Goal: Information Seeking & Learning: Learn about a topic

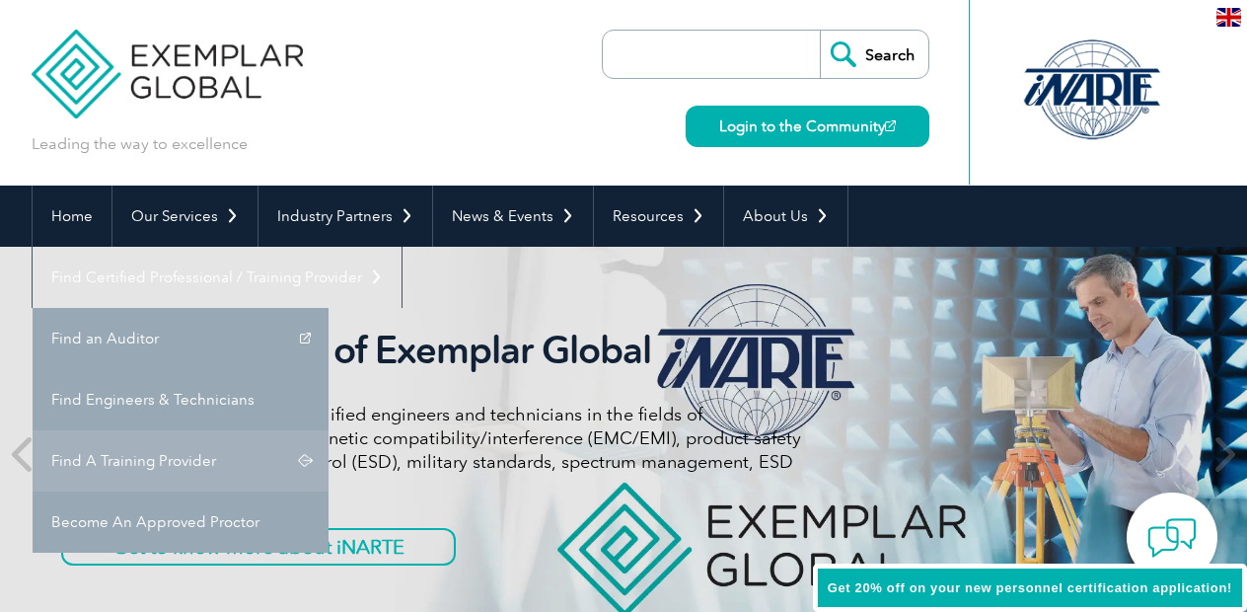
click at [329, 430] on link "Find A Training Provider" at bounding box center [181, 460] width 296 height 61
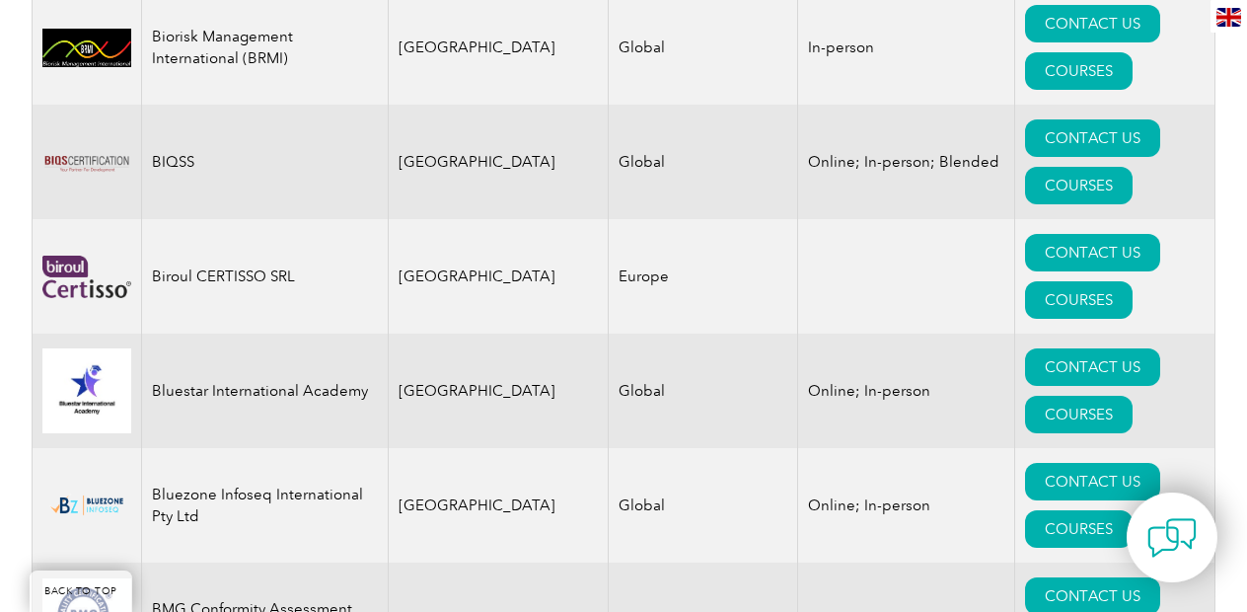
scroll to position [4555, 0]
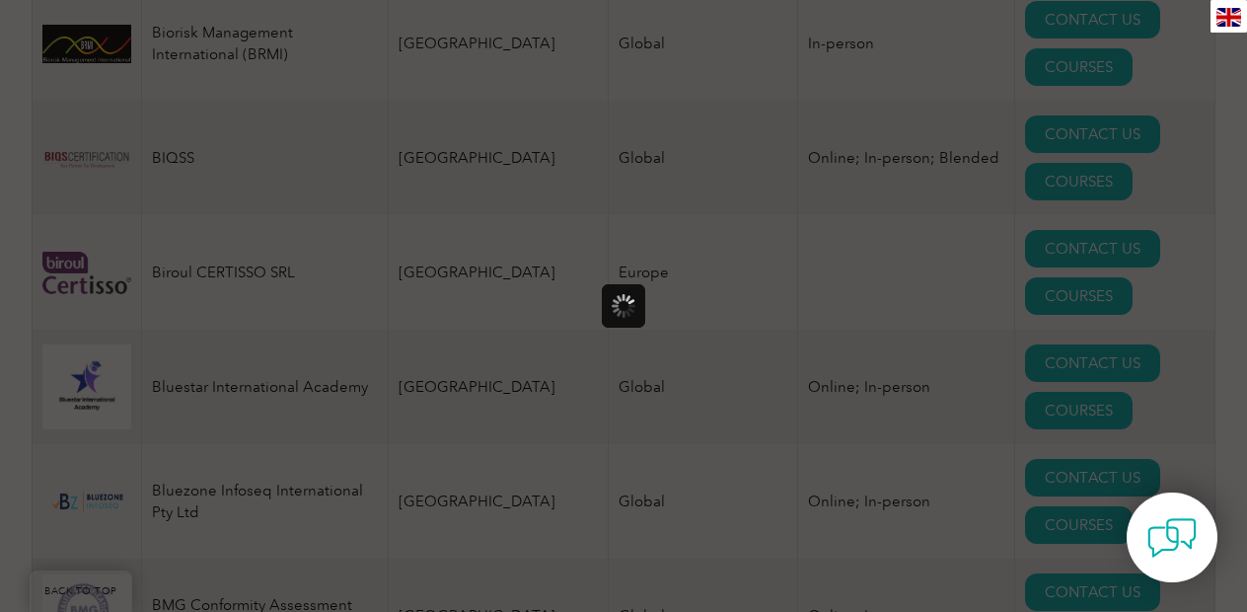
scroll to position [0, 0]
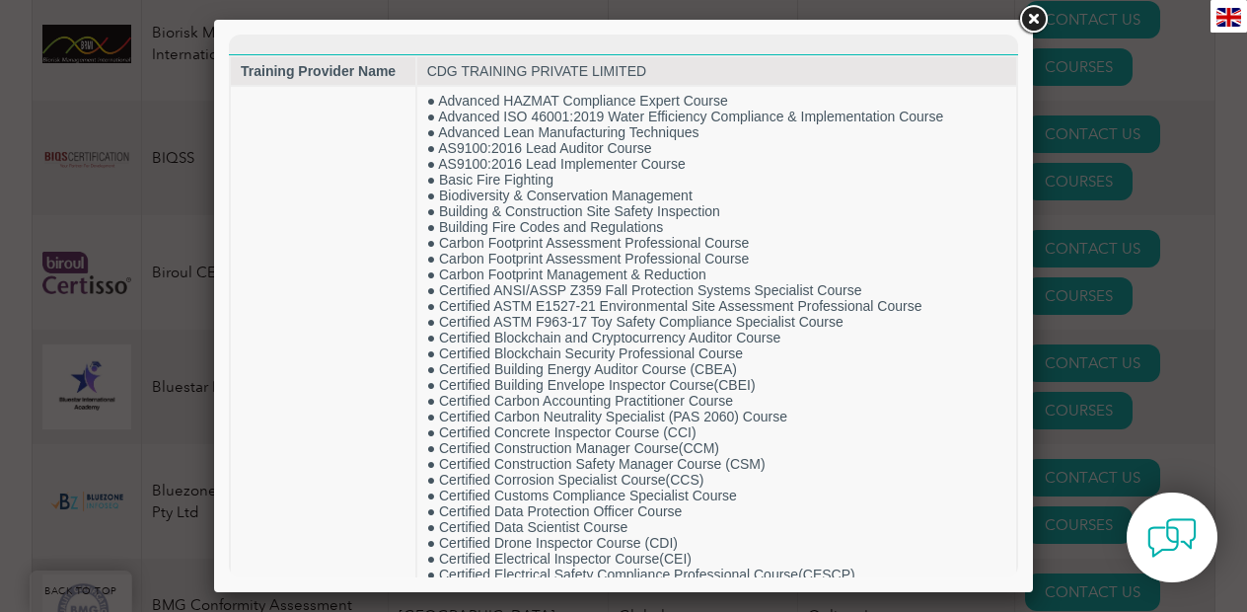
click at [1025, 12] on link at bounding box center [1034, 20] width 36 height 36
